Goal: Use online tool/utility: Utilize a website feature to perform a specific function

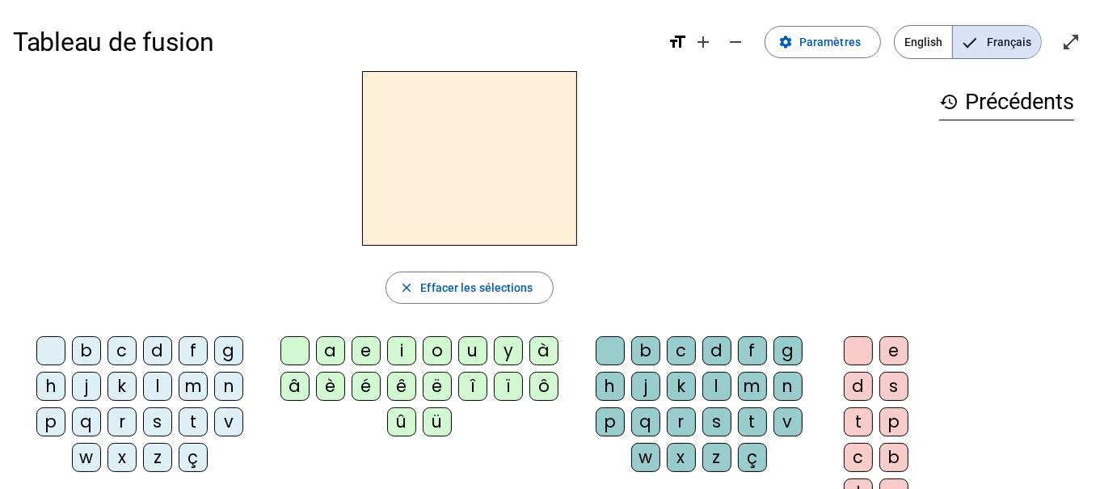
click at [179, 385] on div "m" at bounding box center [193, 386] width 29 height 29
click at [326, 353] on div "a" at bounding box center [330, 350] width 29 height 29
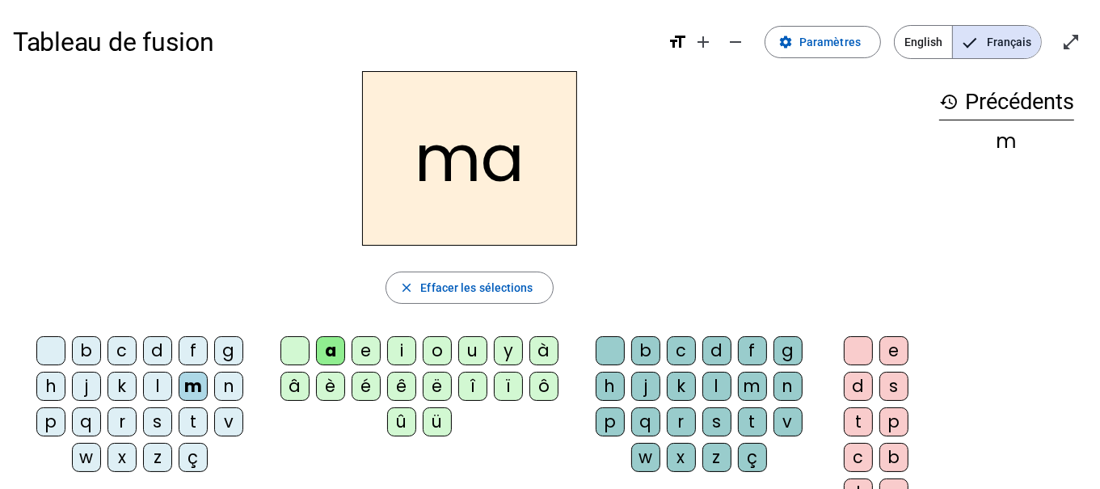
click at [214, 416] on div "v" at bounding box center [228, 421] width 29 height 29
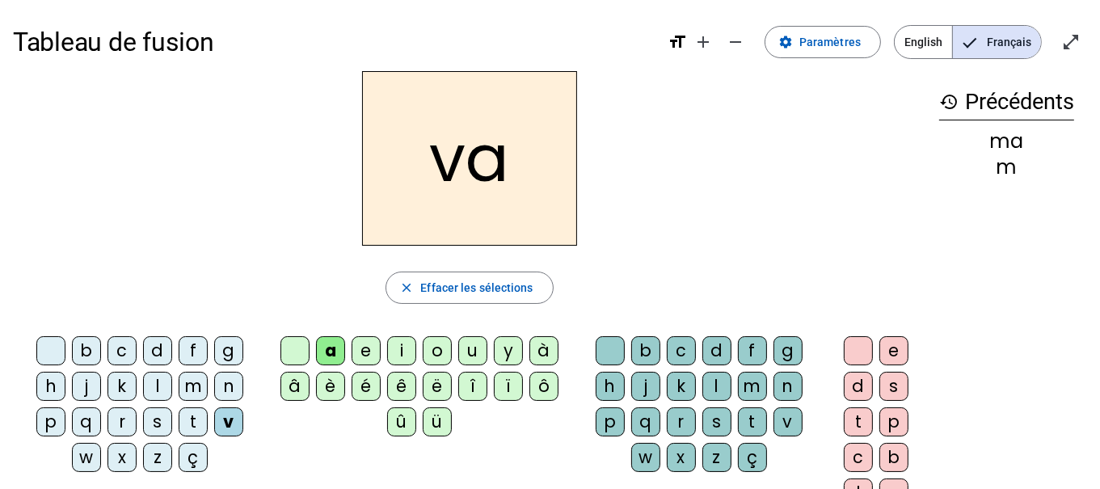
click at [179, 419] on div "t" at bounding box center [193, 421] width 29 height 29
click at [143, 389] on div "l" at bounding box center [157, 386] width 29 height 29
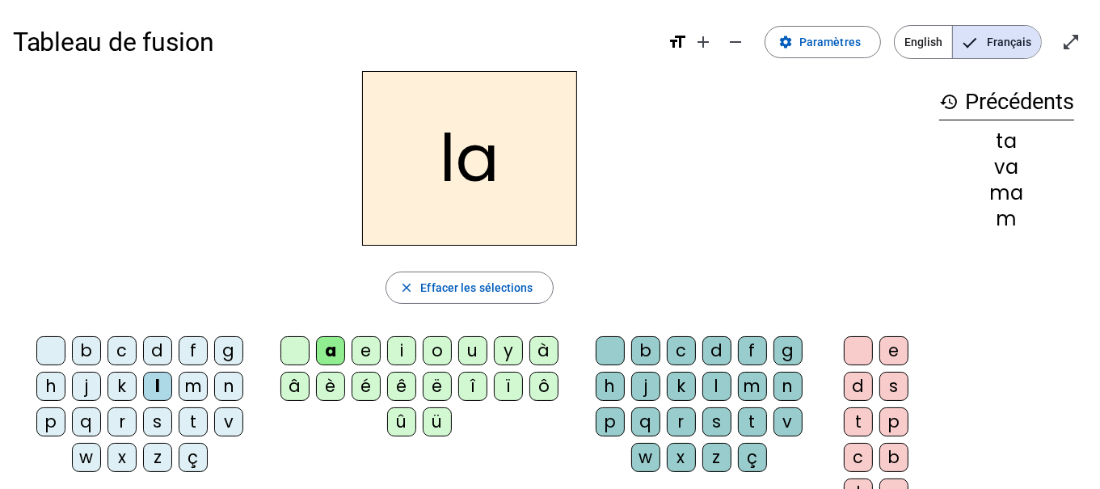
click at [365, 349] on div "e" at bounding box center [365, 350] width 29 height 29
click at [72, 384] on div "j" at bounding box center [86, 386] width 29 height 29
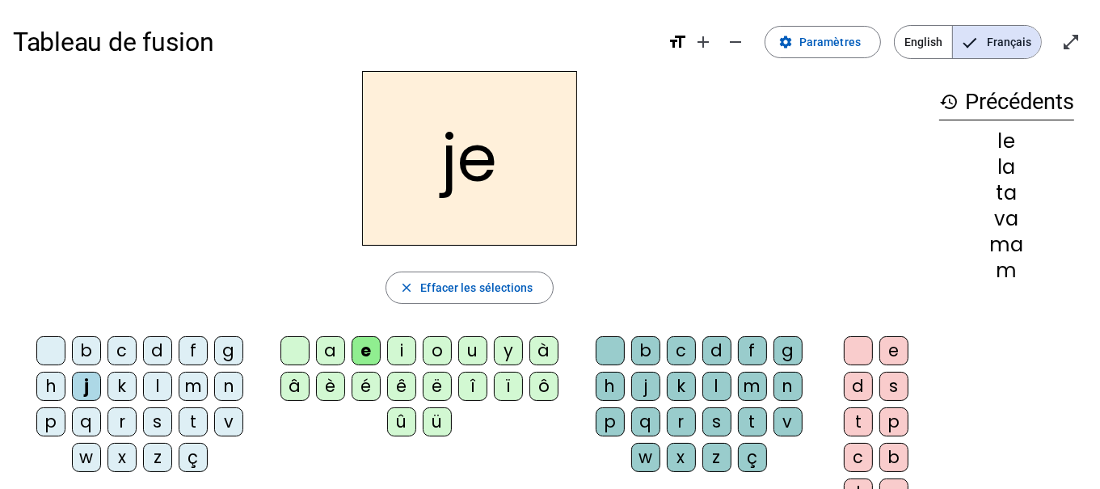
click at [214, 386] on div "n" at bounding box center [228, 386] width 29 height 29
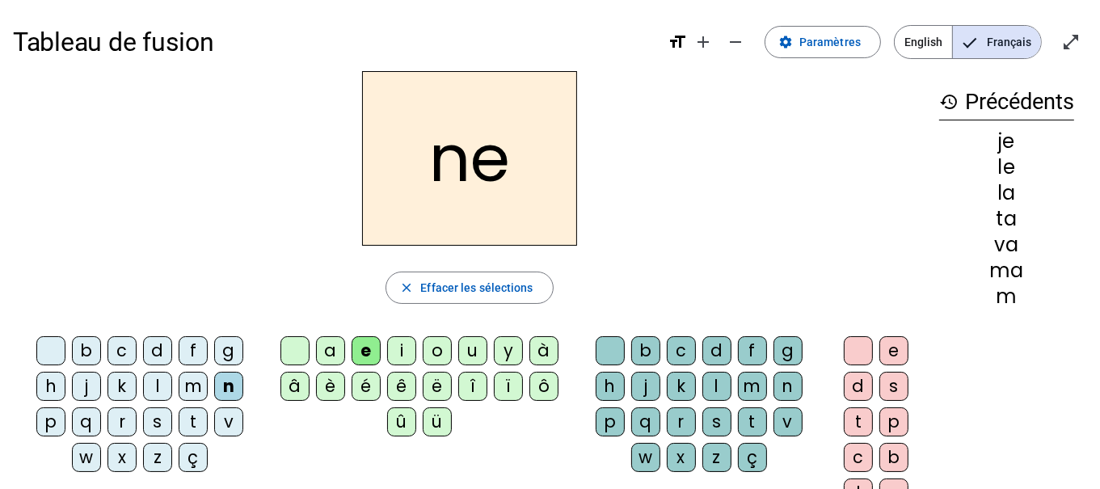
click at [143, 353] on div "d" at bounding box center [157, 350] width 29 height 29
click at [477, 354] on div "u" at bounding box center [472, 350] width 29 height 29
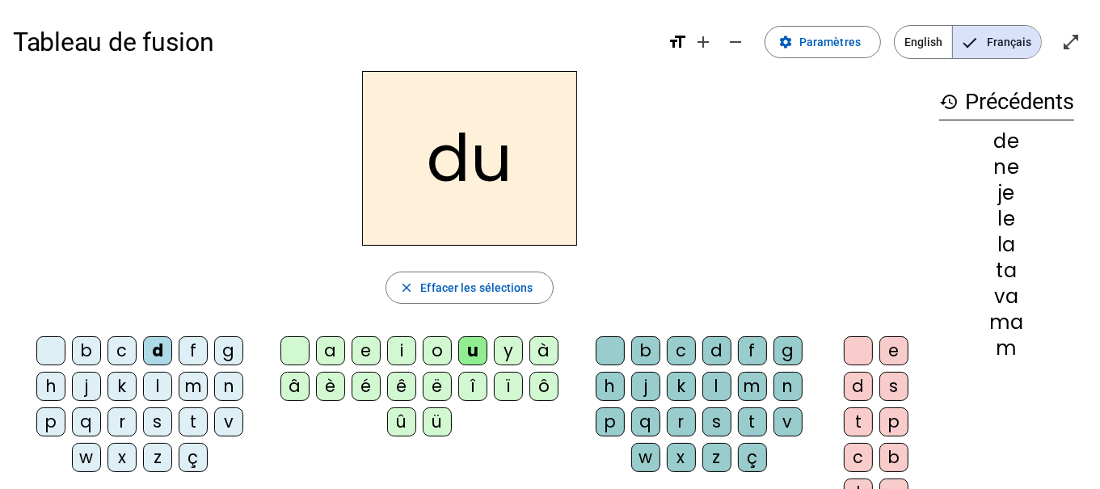
click at [179, 427] on div "t" at bounding box center [193, 421] width 29 height 29
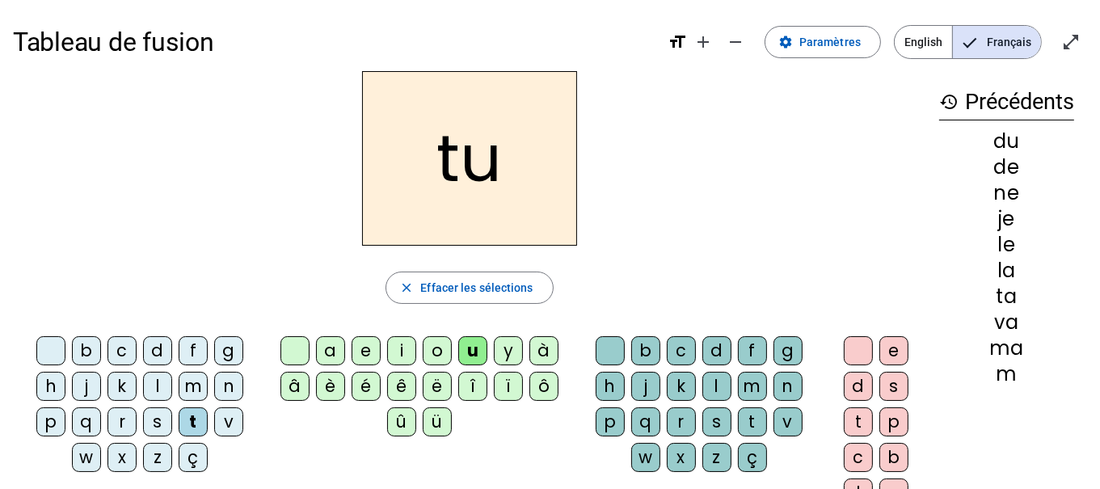
click at [72, 343] on div "b" at bounding box center [86, 350] width 29 height 29
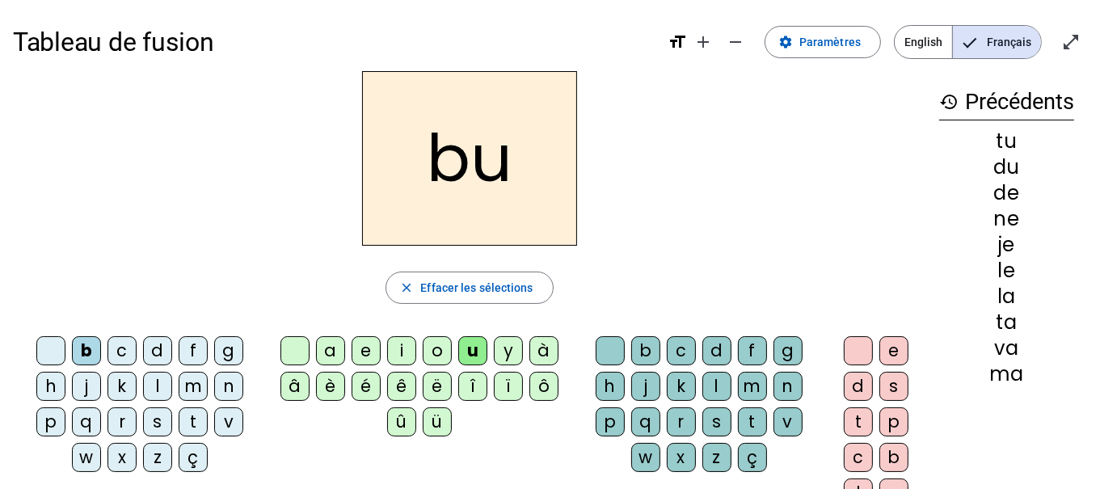
click at [702, 415] on div "s" at bounding box center [716, 421] width 29 height 29
